Goal: Information Seeking & Learning: Learn about a topic

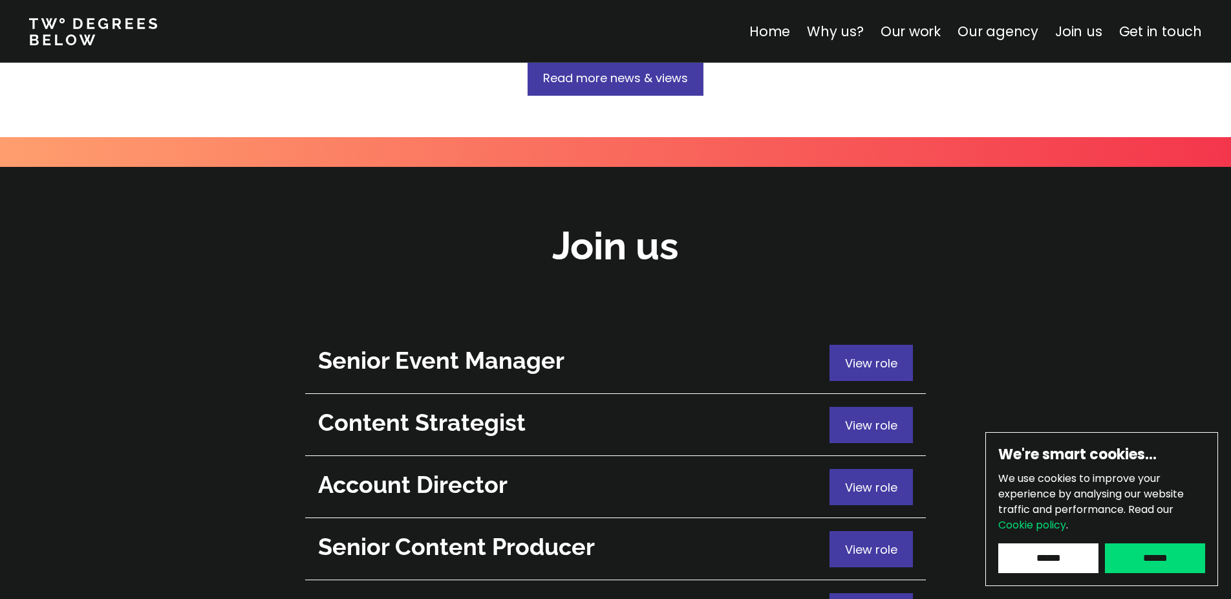
scroll to position [4587, 0]
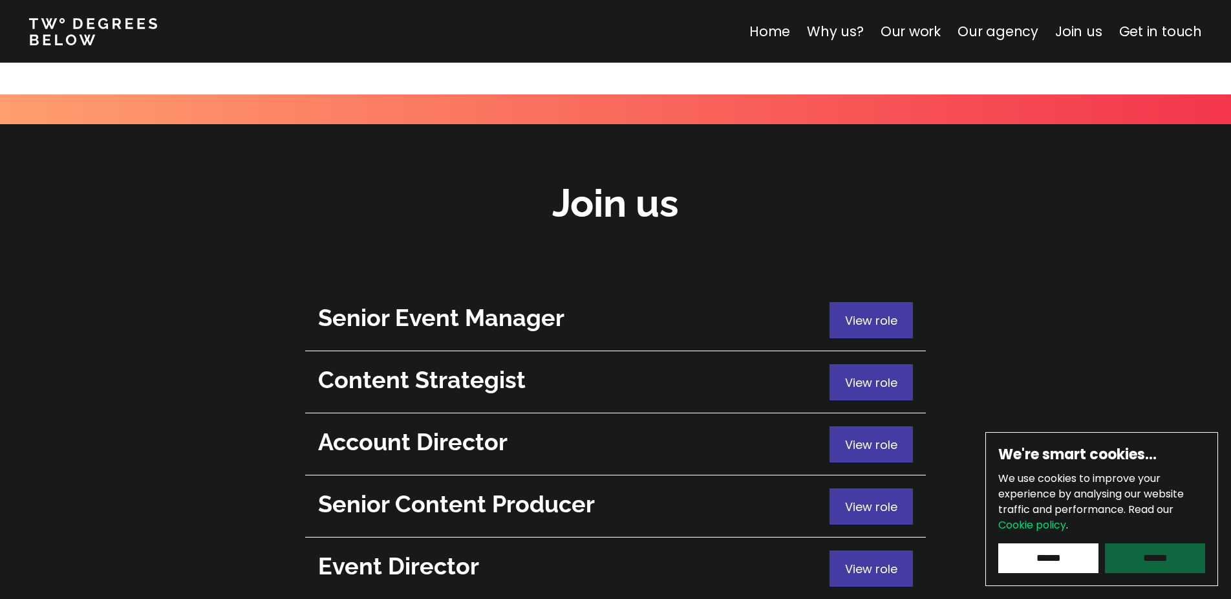
click at [1149, 566] on input "******" at bounding box center [1155, 558] width 100 height 30
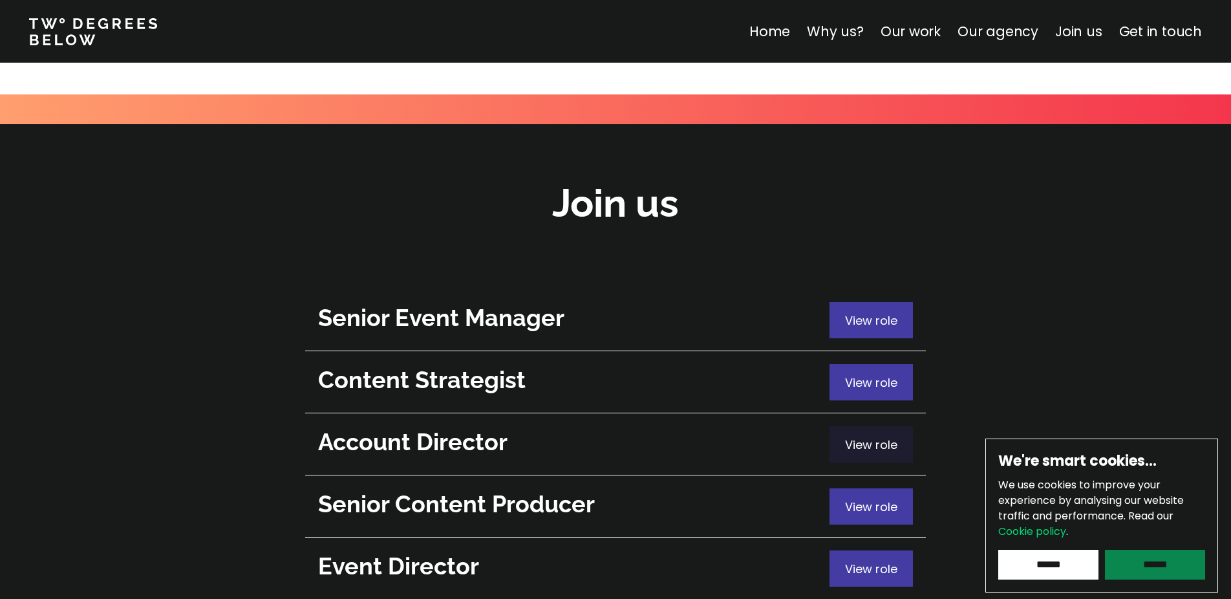
click at [871, 436] on span "View role" at bounding box center [871, 444] width 52 height 16
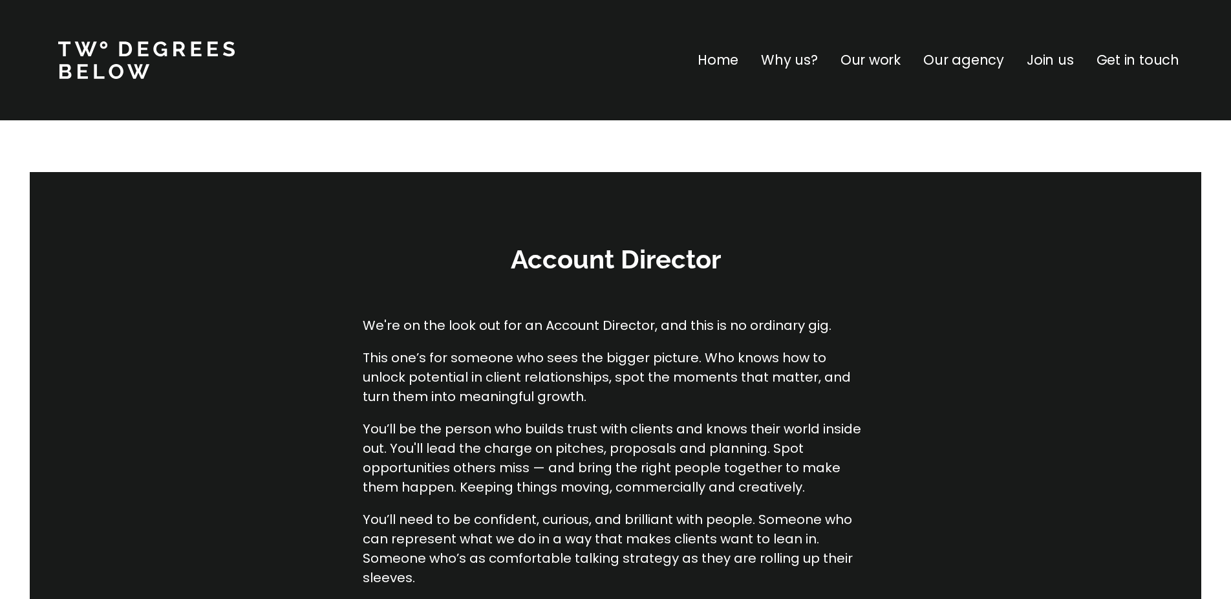
click at [1132, 59] on p "Get in touch" at bounding box center [1137, 60] width 83 height 21
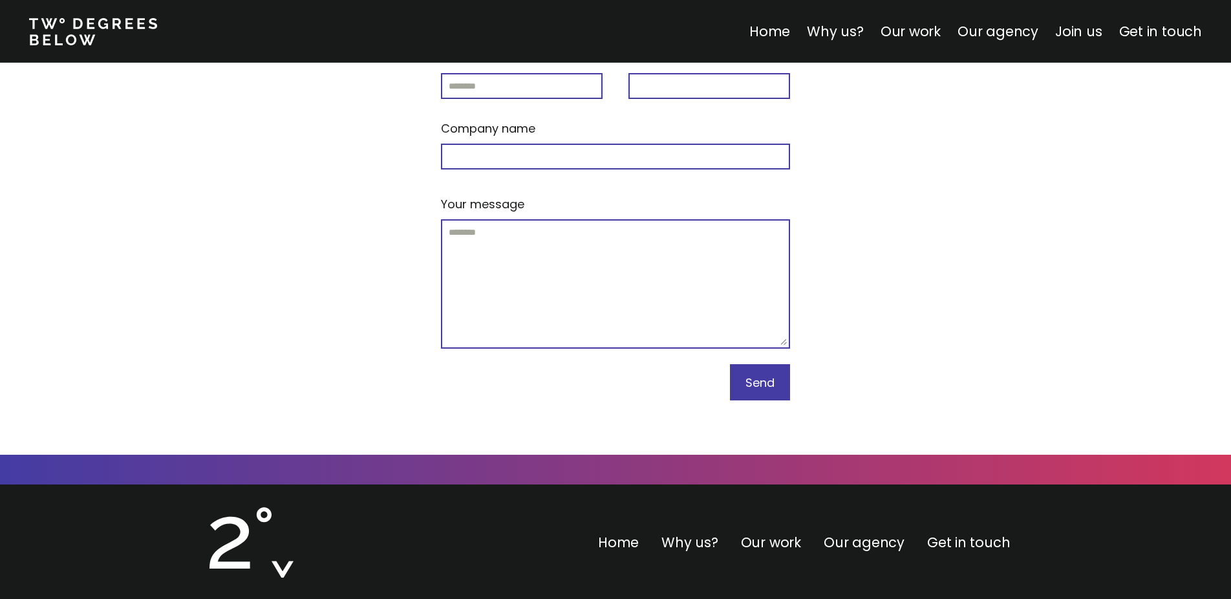
scroll to position [5640, 0]
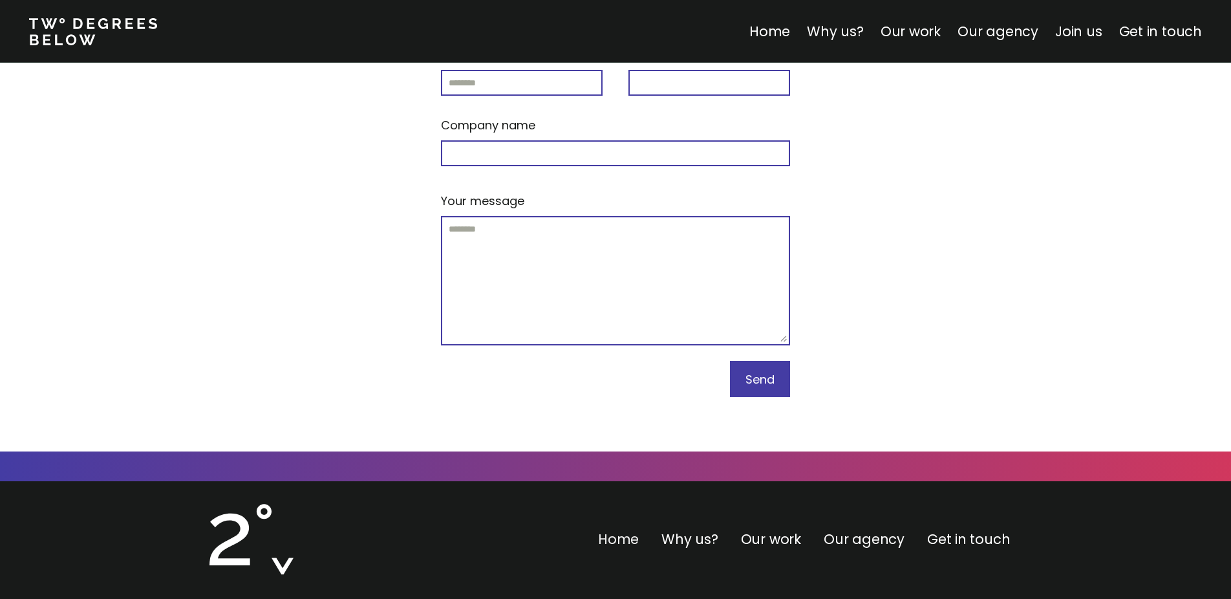
click at [615, 529] on link "Home" at bounding box center [618, 538] width 41 height 19
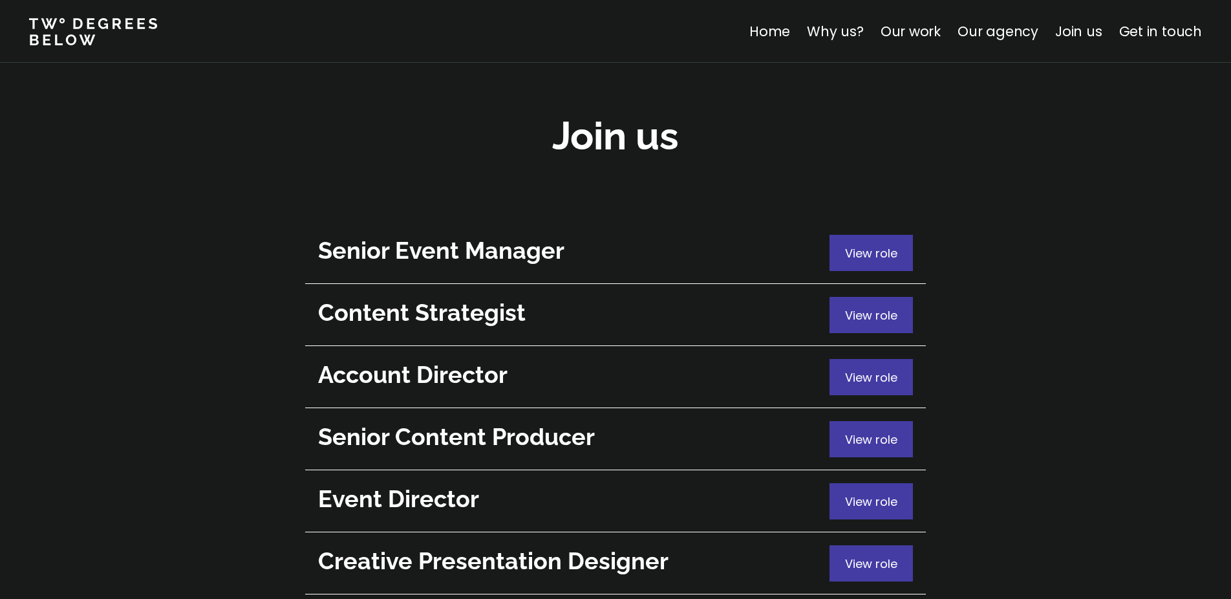
scroll to position [4659, 0]
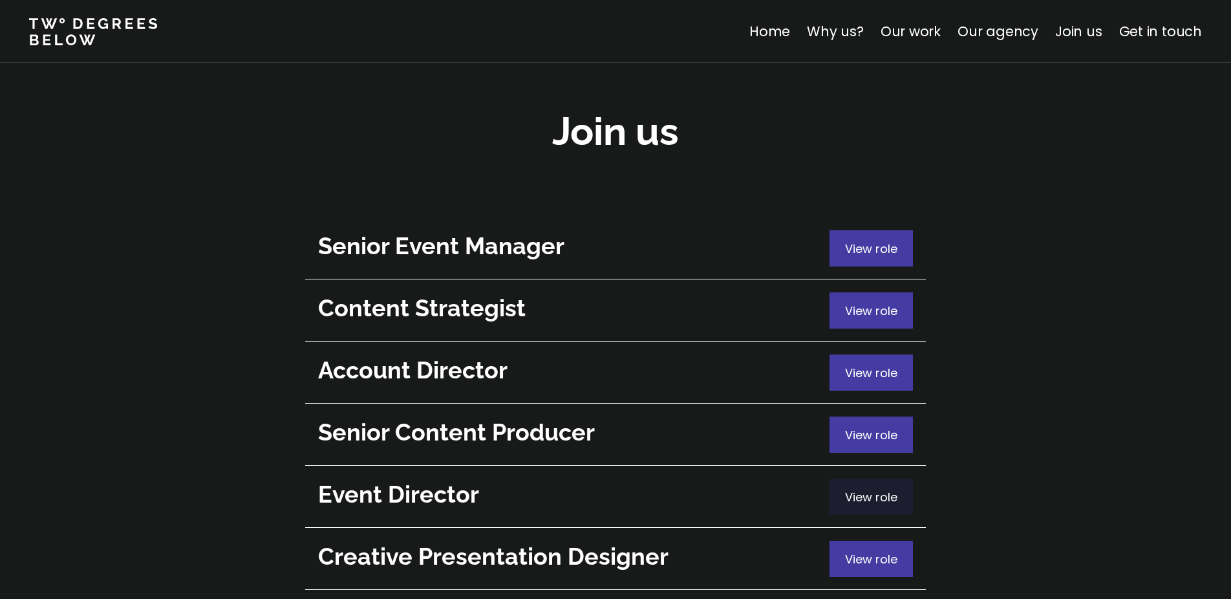
click at [884, 489] on span "View role" at bounding box center [871, 497] width 52 height 16
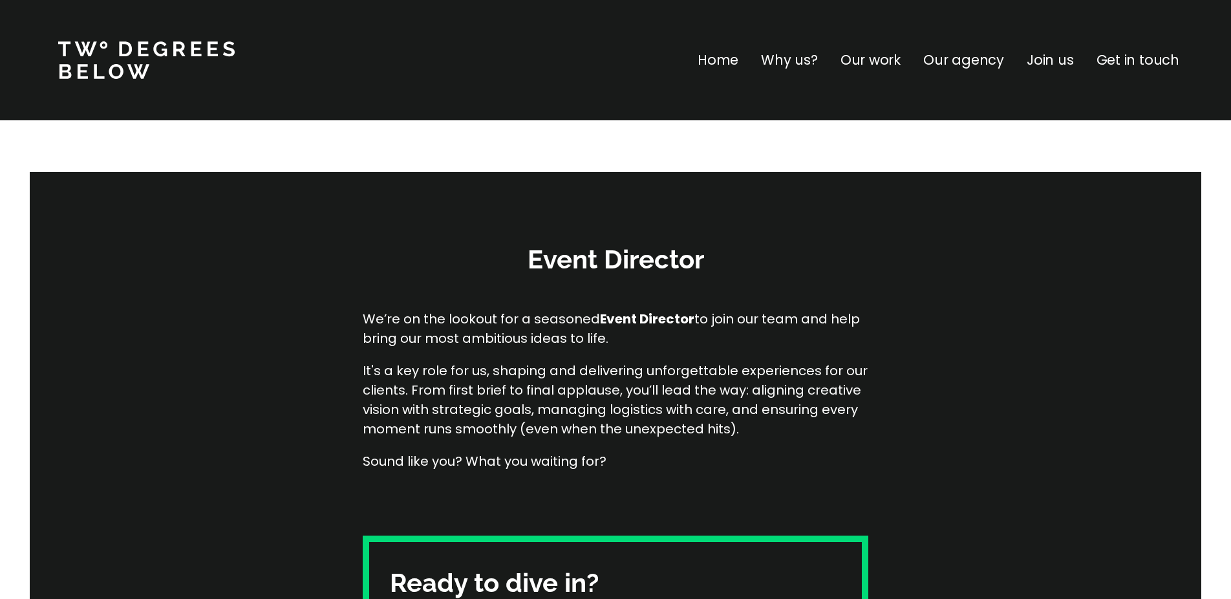
click at [870, 58] on p "Our work" at bounding box center [870, 60] width 60 height 21
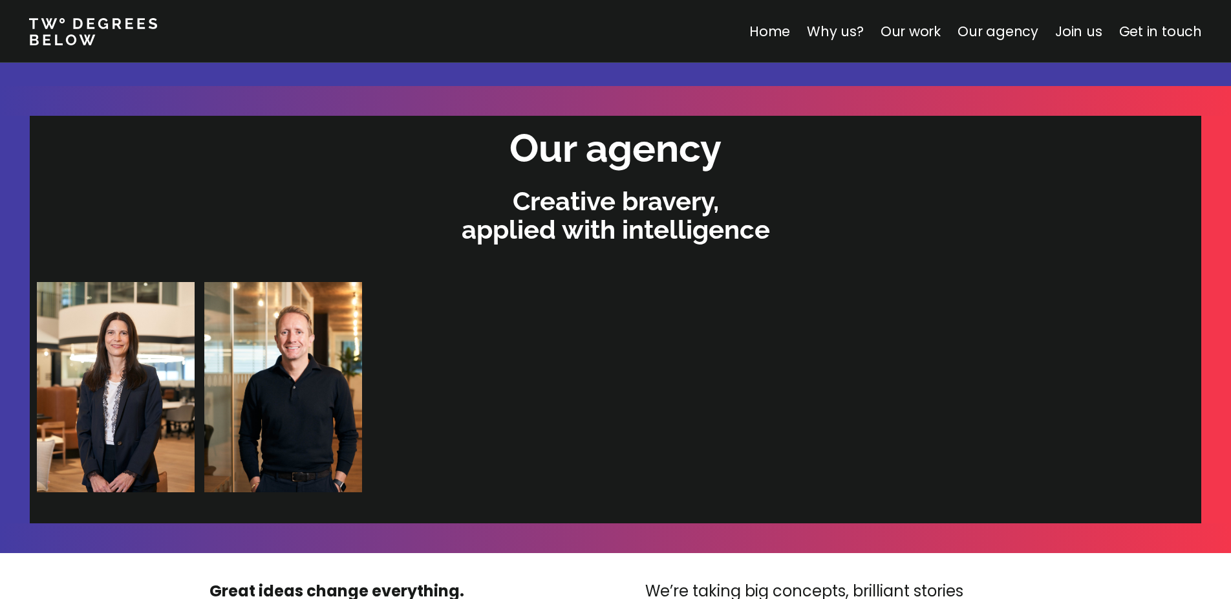
scroll to position [2645, 0]
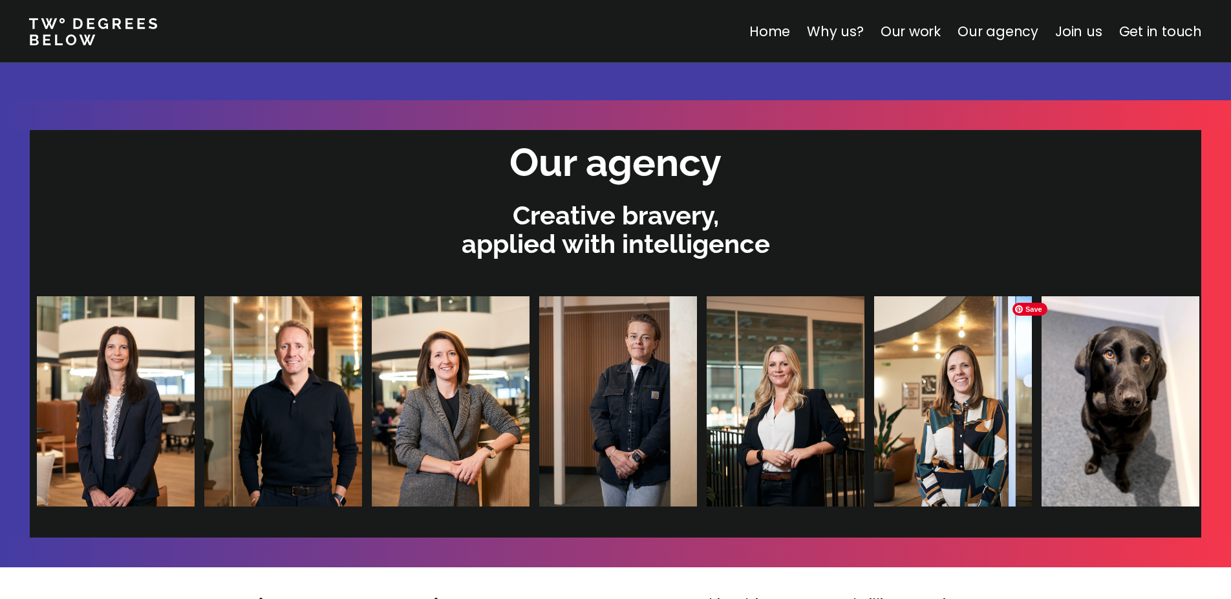
drag, startPoint x: 1134, startPoint y: 372, endPoint x: 878, endPoint y: 356, distance: 255.8
click at [538, 385] on img at bounding box center [617, 401] width 158 height 210
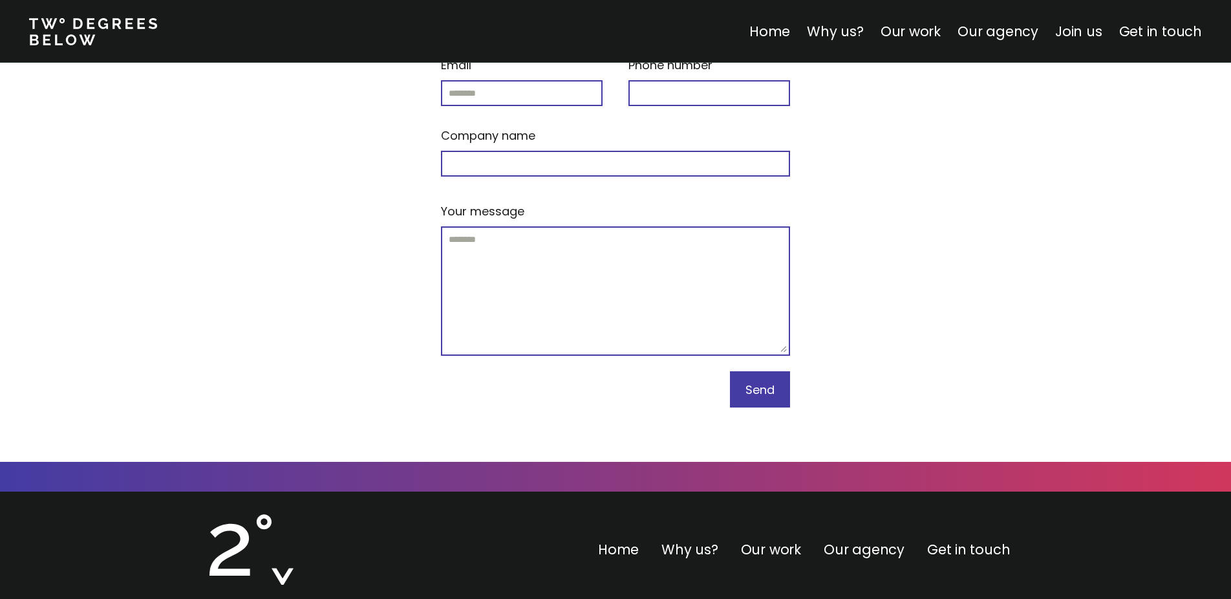
scroll to position [5640, 0]
